Goal: Find specific page/section: Find specific page/section

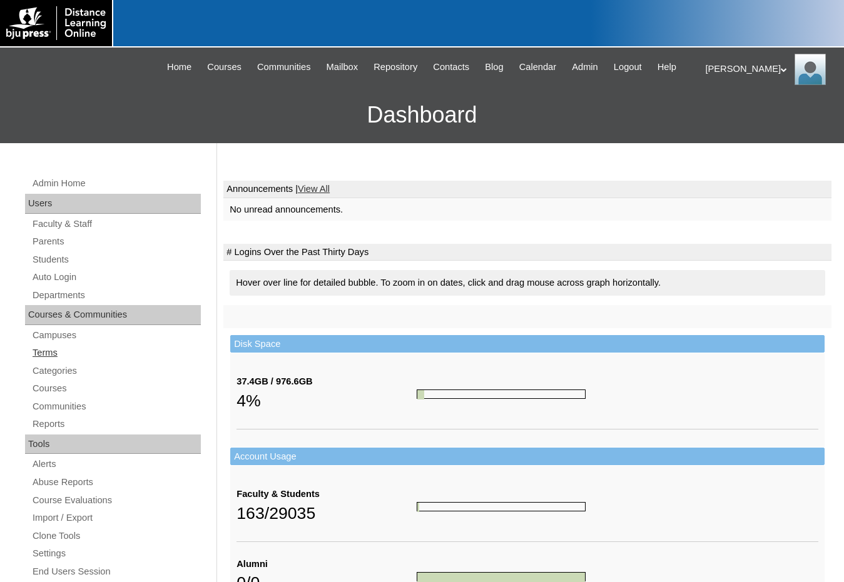
click at [49, 351] on link "Terms" at bounding box center [115, 353] width 169 height 16
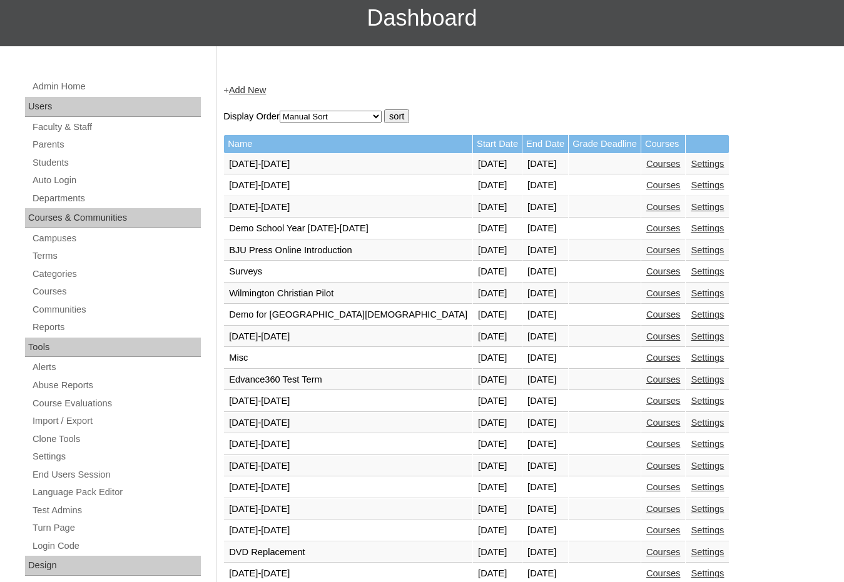
scroll to position [375, 0]
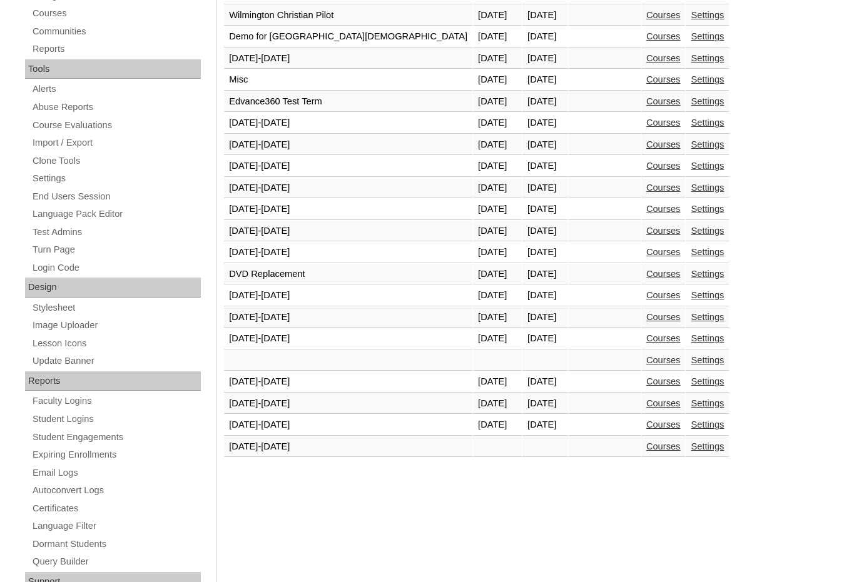
click at [646, 423] on link "Courses" at bounding box center [663, 425] width 34 height 10
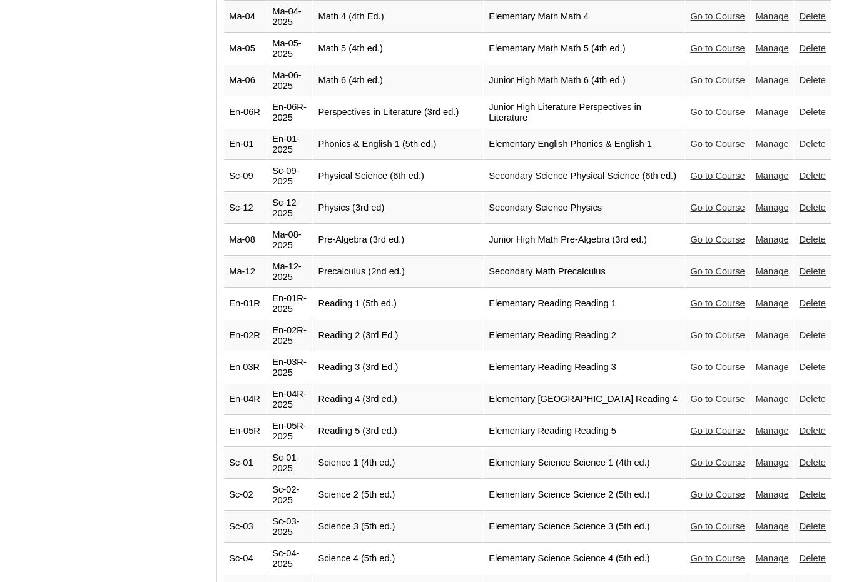
scroll to position [2314, 0]
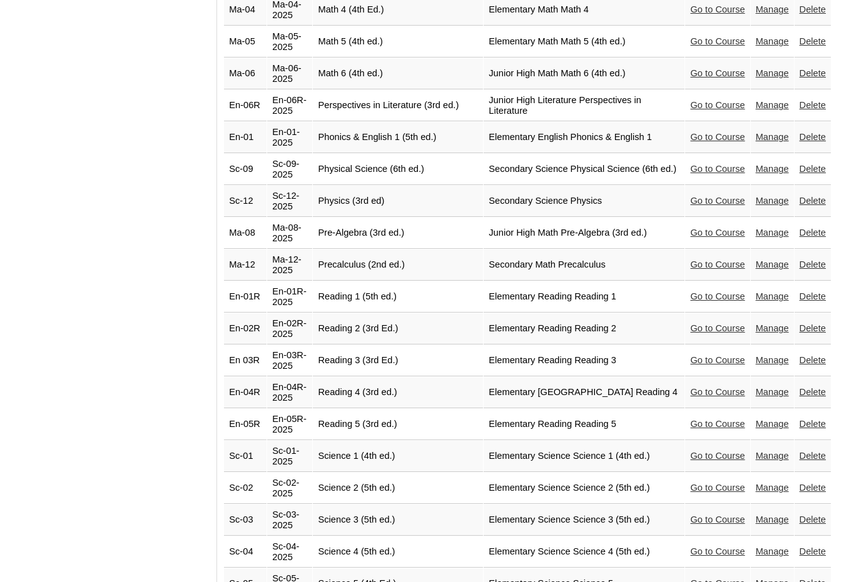
click at [717, 579] on link "Go to Course" at bounding box center [717, 584] width 54 height 10
